Goal: Check status: Check status

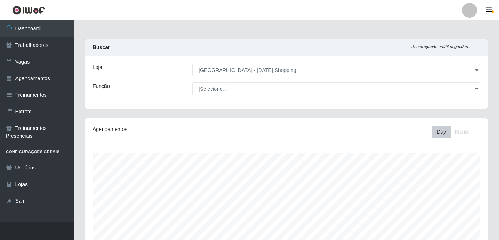
select select "471"
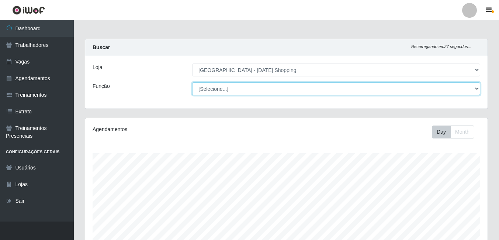
click at [478, 88] on select "[Selecione...] [PERSON_NAME] + ASG ++ Assistente de [PERSON_NAME] Assistente de…" at bounding box center [336, 88] width 288 height 13
click at [192, 82] on select "[Selecione...] [PERSON_NAME] + ASG ++ Assistente de [PERSON_NAME] Assistente de…" at bounding box center [336, 88] width 288 height 13
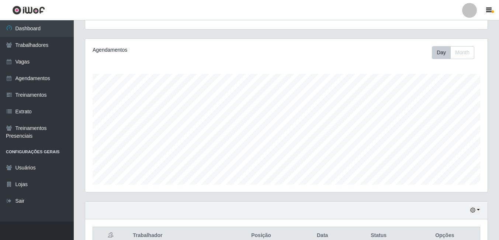
scroll to position [0, 0]
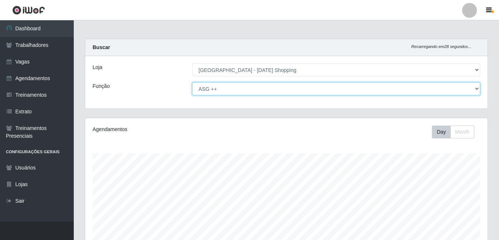
click at [477, 87] on select "[Selecione...] [PERSON_NAME] + ASG ++ Assistente de [PERSON_NAME] Assistente de…" at bounding box center [336, 88] width 288 height 13
select select "79"
click at [192, 82] on select "[Selecione...] [PERSON_NAME] + ASG ++ Assistente de [PERSON_NAME] Assistente de…" at bounding box center [336, 88] width 288 height 13
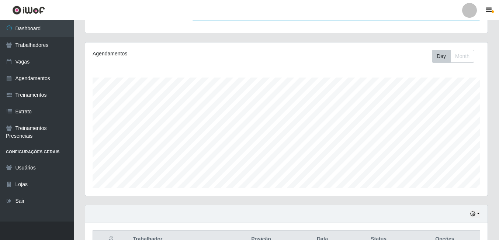
scroll to position [8, 0]
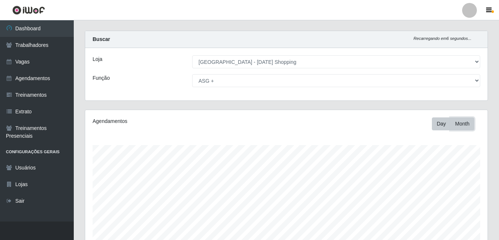
click at [462, 127] on button "Month" at bounding box center [463, 123] width 24 height 13
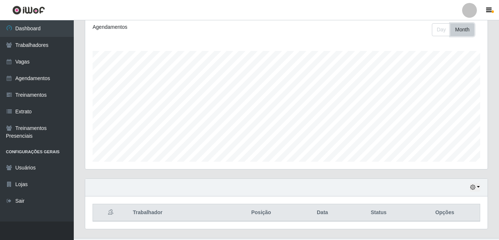
scroll to position [119, 0]
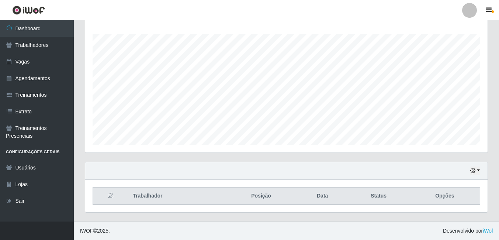
click at [111, 195] on icon at bounding box center [110, 195] width 5 height 5
click at [112, 196] on icon at bounding box center [110, 195] width 5 height 5
click at [111, 196] on icon at bounding box center [110, 195] width 5 height 5
click at [138, 199] on th "Trabalhador" at bounding box center [176, 195] width 97 height 17
drag, startPoint x: 138, startPoint y: 199, endPoint x: 111, endPoint y: 195, distance: 27.1
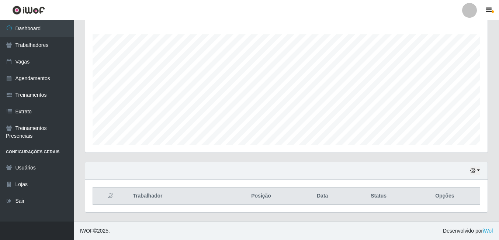
click at [111, 195] on icon at bounding box center [110, 195] width 5 height 5
click at [475, 171] on icon "button" at bounding box center [472, 170] width 5 height 5
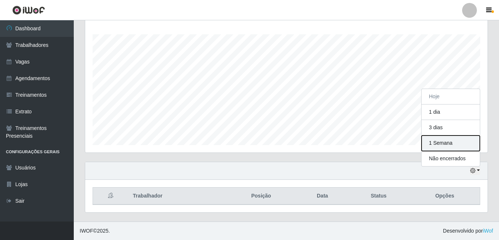
click at [454, 145] on button "1 Semana" at bounding box center [451, 142] width 58 height 15
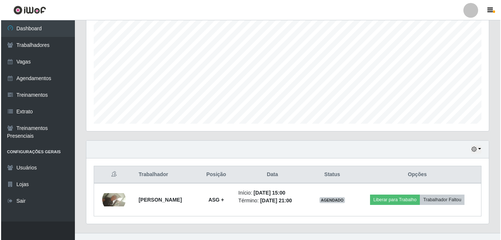
scroll to position [152, 0]
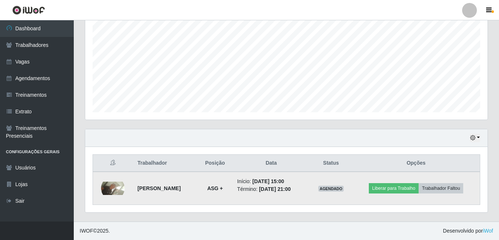
click at [110, 187] on img at bounding box center [113, 188] width 24 height 13
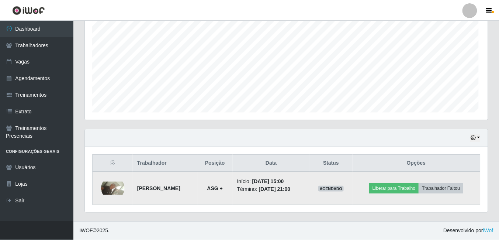
scroll to position [153, 399]
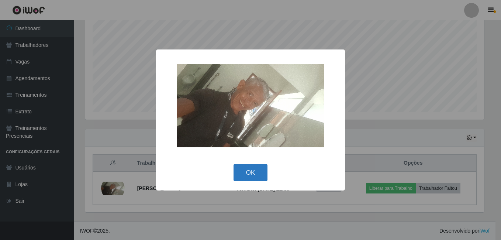
click at [256, 173] on button "OK" at bounding box center [251, 172] width 34 height 17
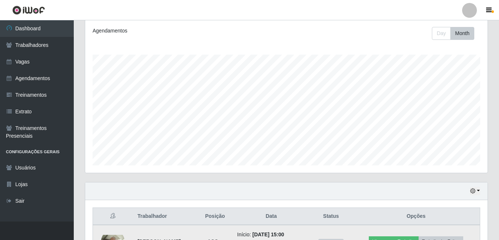
scroll to position [152, 0]
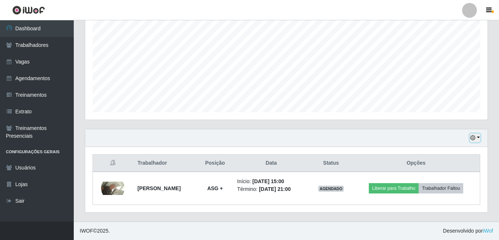
click at [475, 136] on icon "button" at bounding box center [472, 137] width 5 height 5
click at [482, 140] on div "Hoje 1 dia 3 dias 1 Semana Não encerrados" at bounding box center [286, 138] width 403 height 18
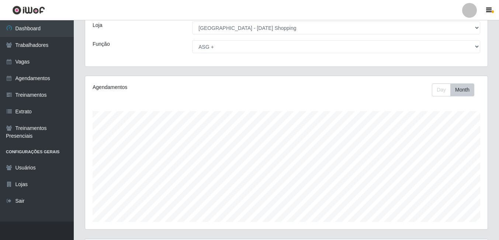
scroll to position [41, 0]
